Goal: Check status: Verify the current state of an ongoing process or item

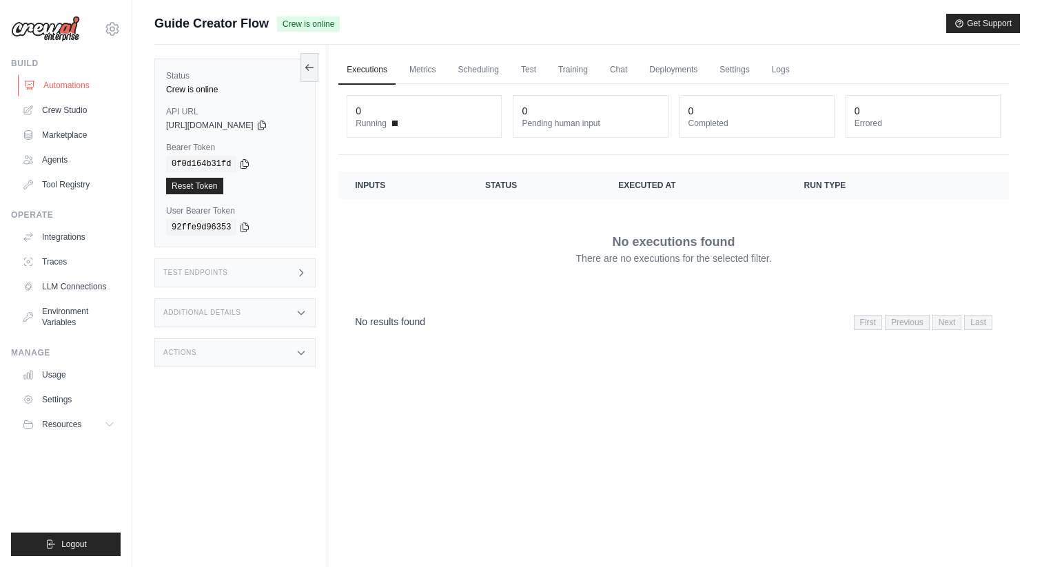
click at [90, 82] on link "Automations" at bounding box center [70, 85] width 104 height 22
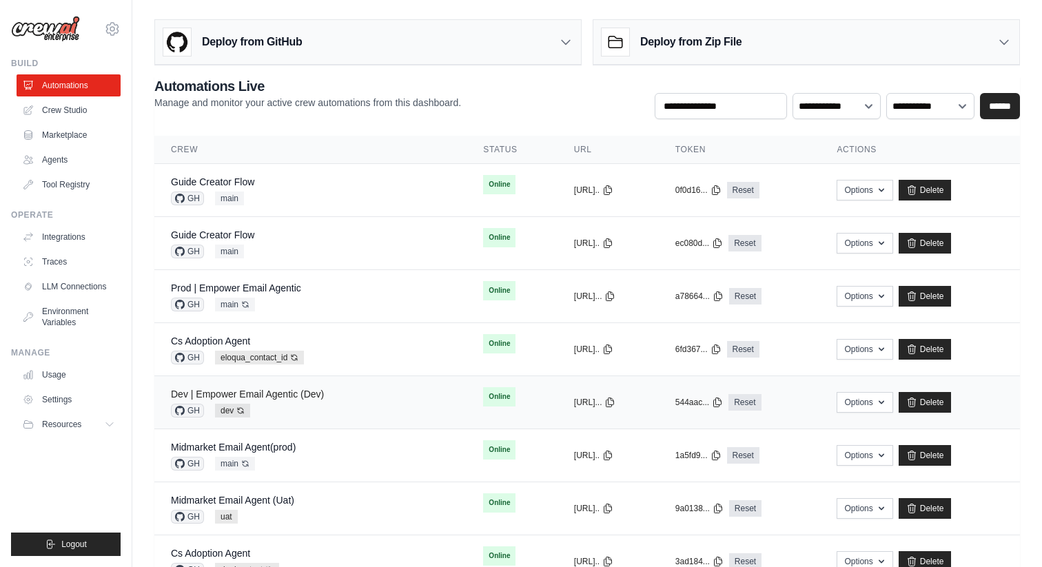
click at [261, 391] on link "Dev | Empower Email Agentic (Dev)" at bounding box center [247, 394] width 153 height 11
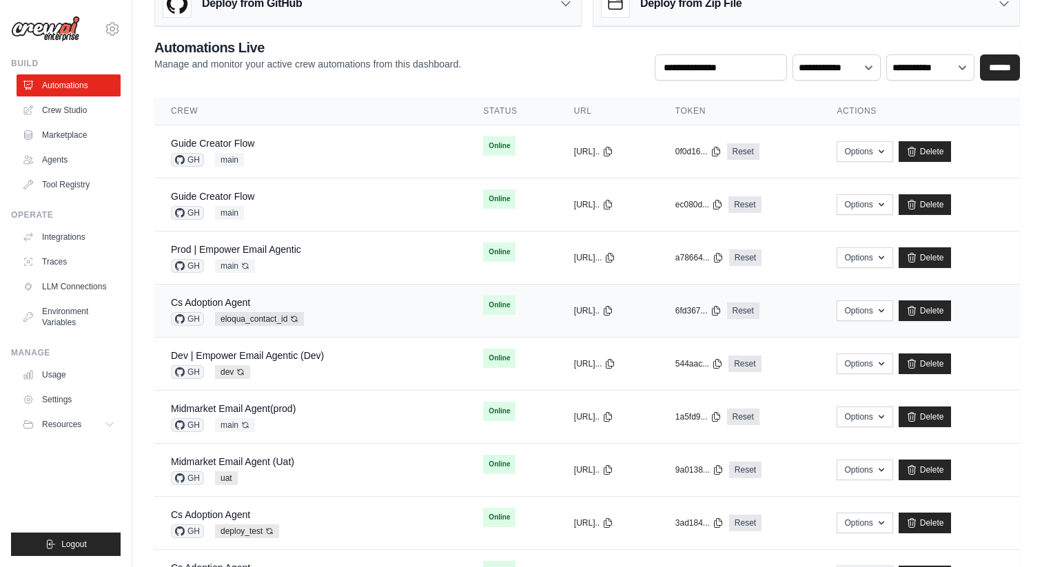
scroll to position [41, 0]
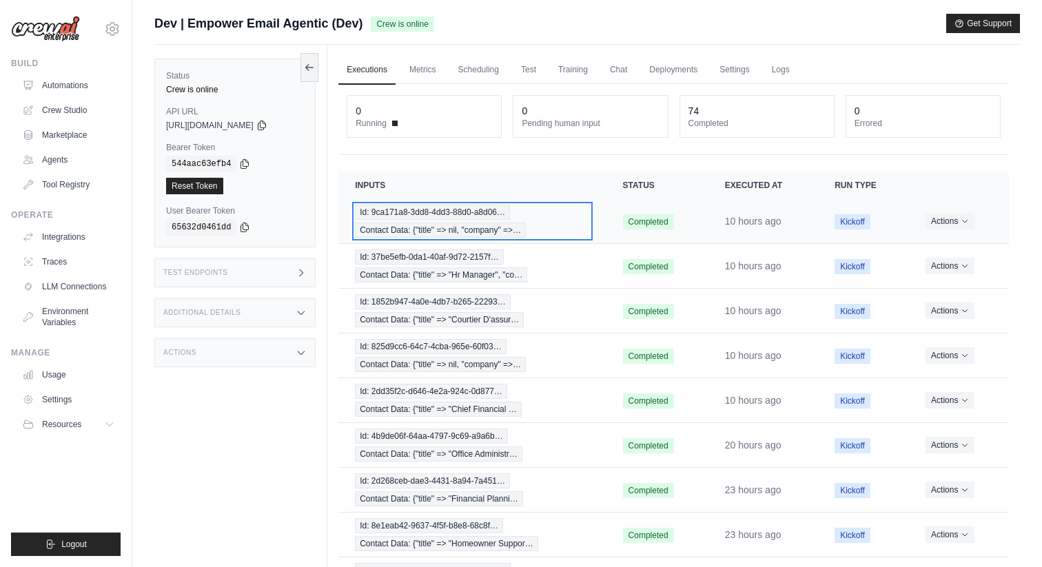
click at [460, 218] on span "Id: 9ca171a8-3dd8-4dd3-88d0-a8d06…" at bounding box center [432, 212] width 155 height 15
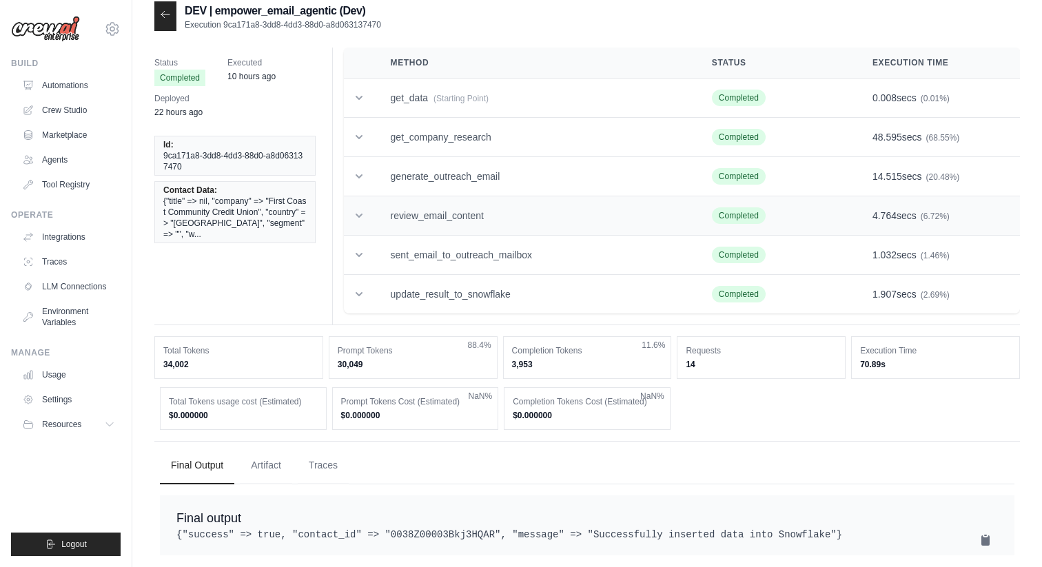
scroll to position [17, 0]
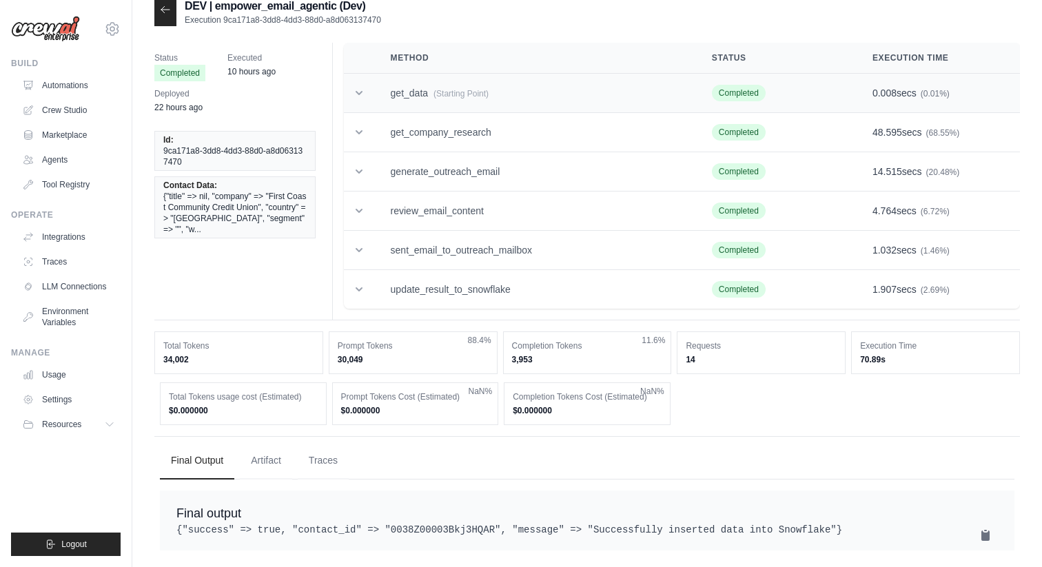
click at [424, 100] on td "get_data (Starting Point)" at bounding box center [534, 93] width 321 height 39
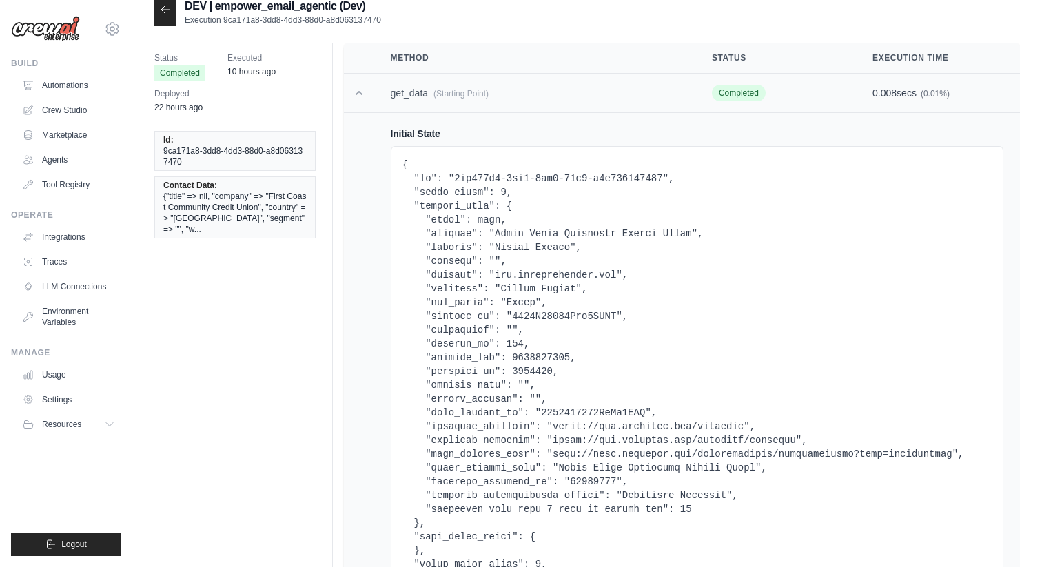
click at [424, 100] on td "get_data (Starting Point)" at bounding box center [534, 93] width 321 height 39
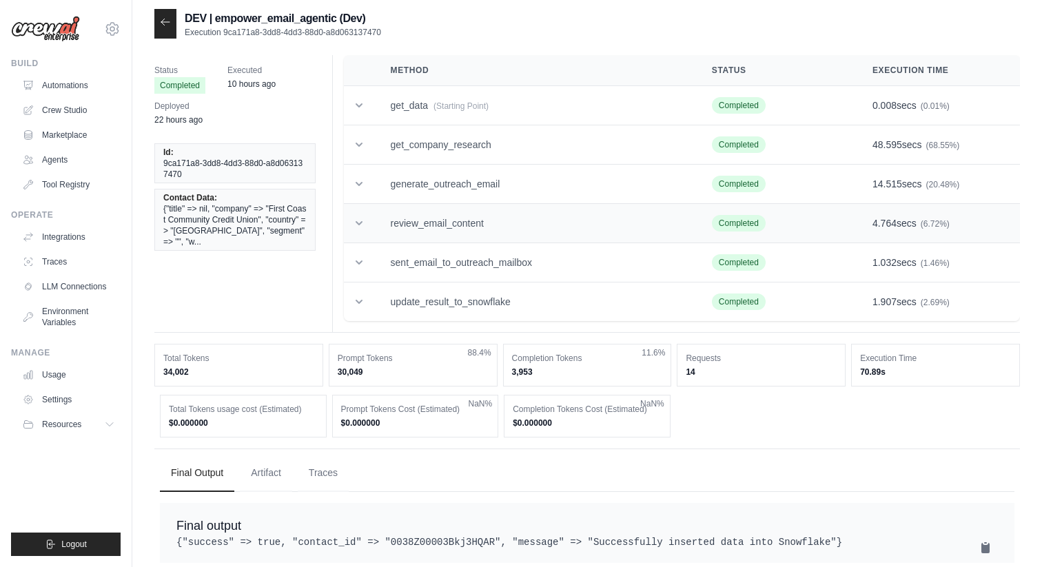
scroll to position [0, 0]
